Goal: Information Seeking & Learning: Learn about a topic

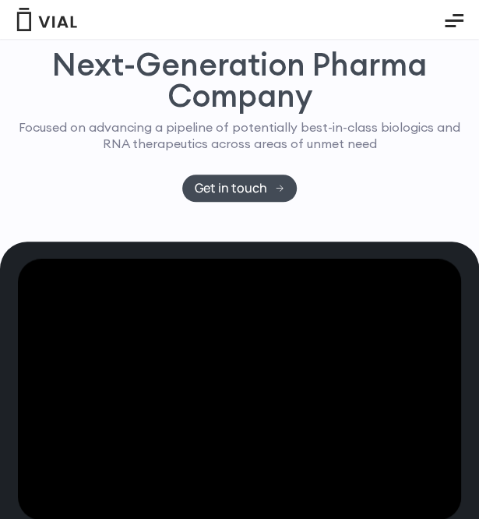
scroll to position [195, 0]
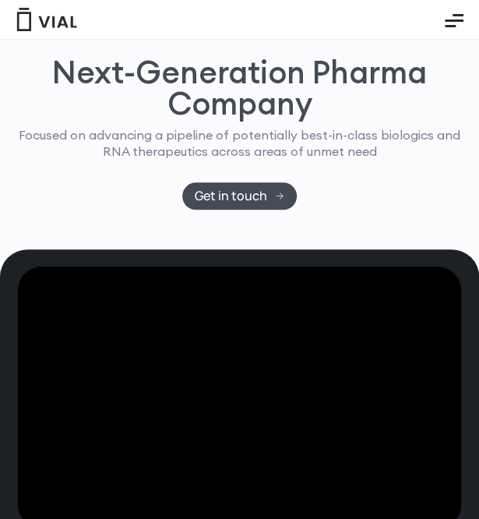
click at [453, 16] on icon "Essential Addons Toggle Menu" at bounding box center [454, 20] width 19 height 19
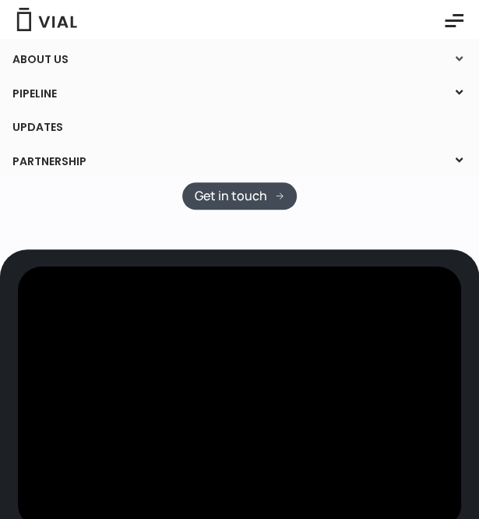
click at [456, 66] on icon at bounding box center [459, 59] width 21 height 20
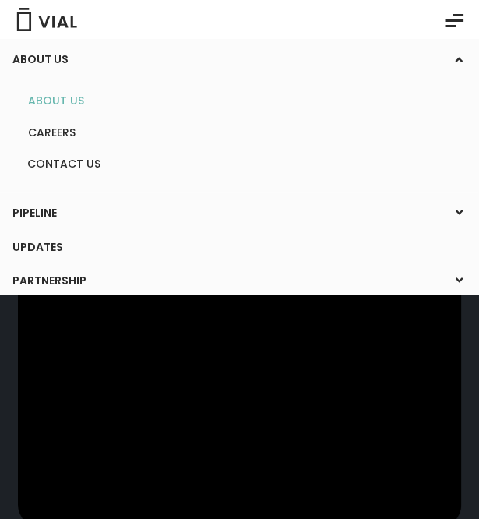
click at [167, 93] on link "ABOUT US" at bounding box center [239, 101] width 446 height 24
